Goal: Task Accomplishment & Management: Manage account settings

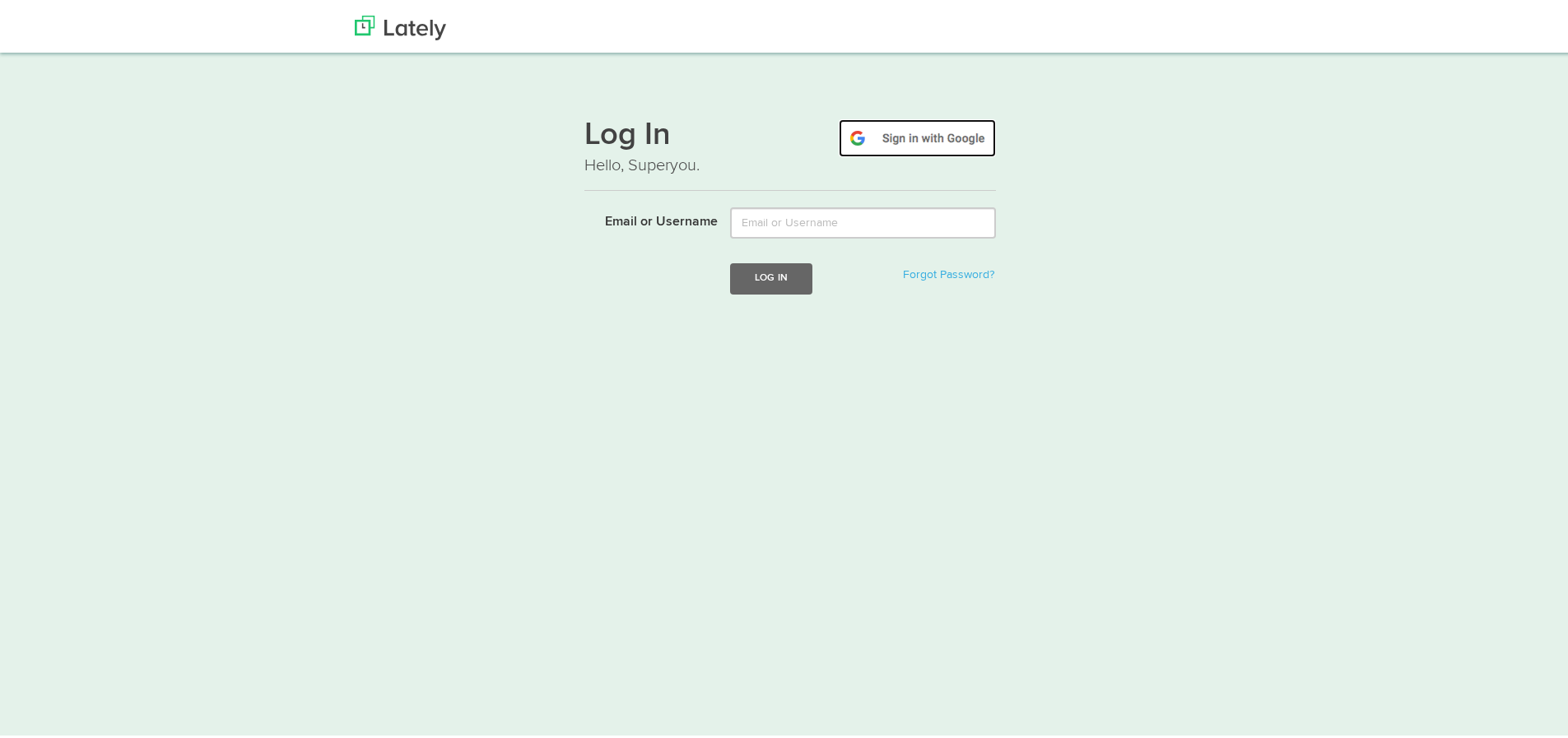
click at [881, 137] on img at bounding box center [918, 135] width 158 height 37
click at [881, 136] on img at bounding box center [918, 135] width 158 height 37
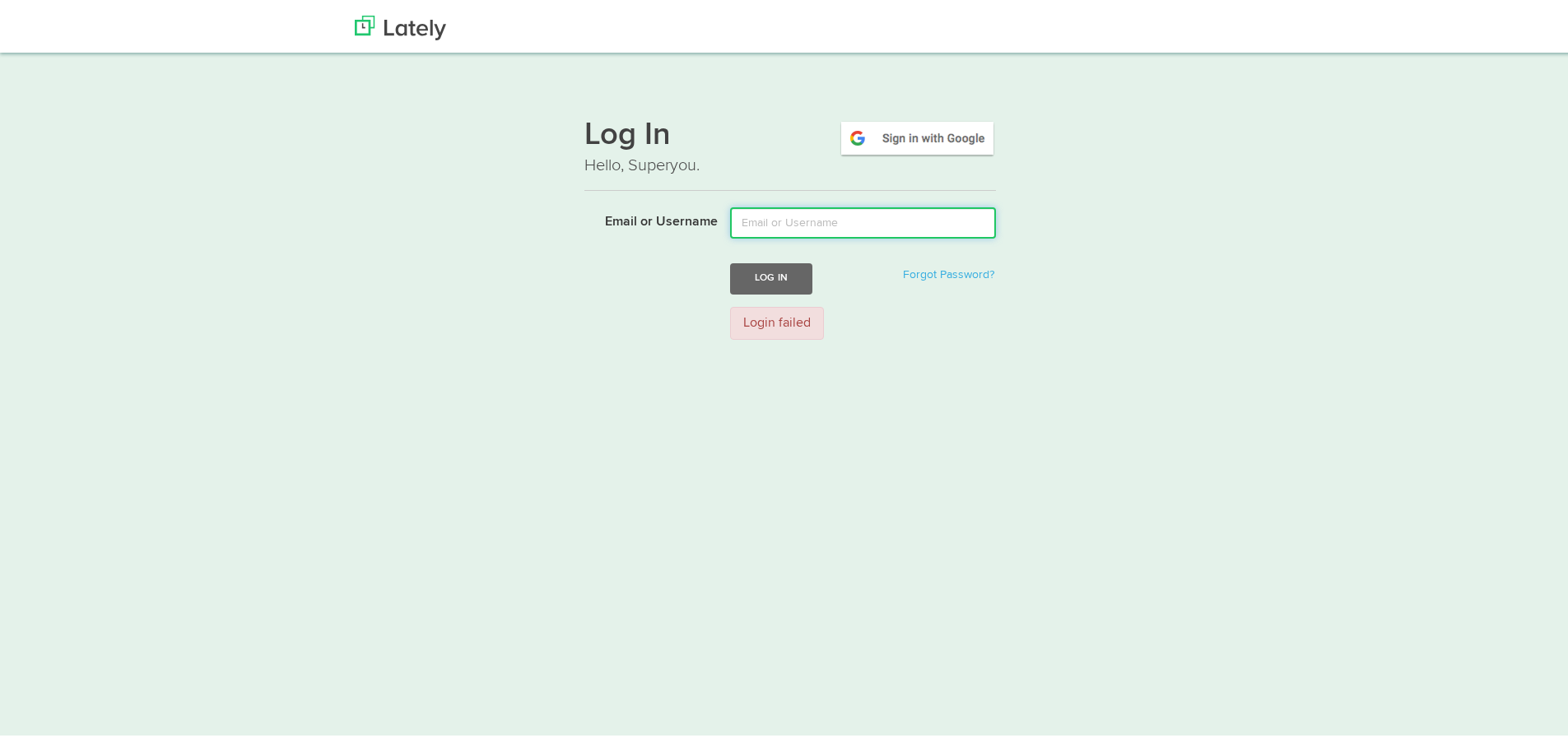
click at [795, 231] on input "Email or Username" at bounding box center [863, 220] width 266 height 32
click at [907, 135] on img at bounding box center [918, 135] width 158 height 37
click at [880, 134] on img at bounding box center [918, 135] width 158 height 37
type input "ennovatorsinternship@gmail.com"
click at [782, 272] on button "Log In" at bounding box center [772, 275] width 83 height 31
